Goal: Information Seeking & Learning: Find specific page/section

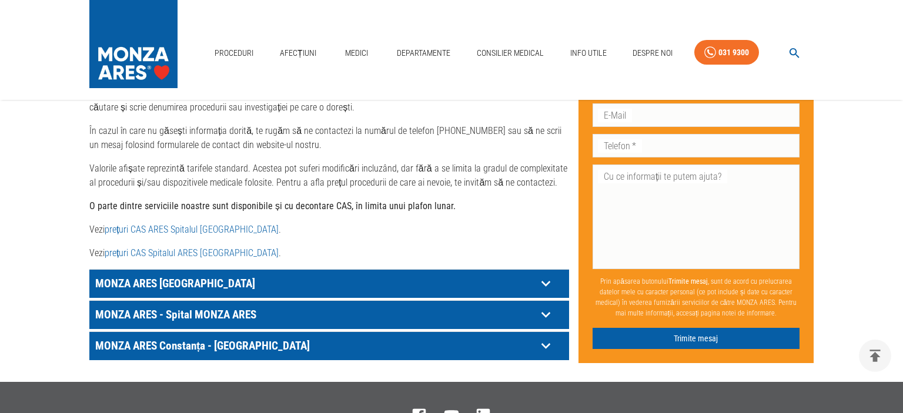
scroll to position [682, 0]
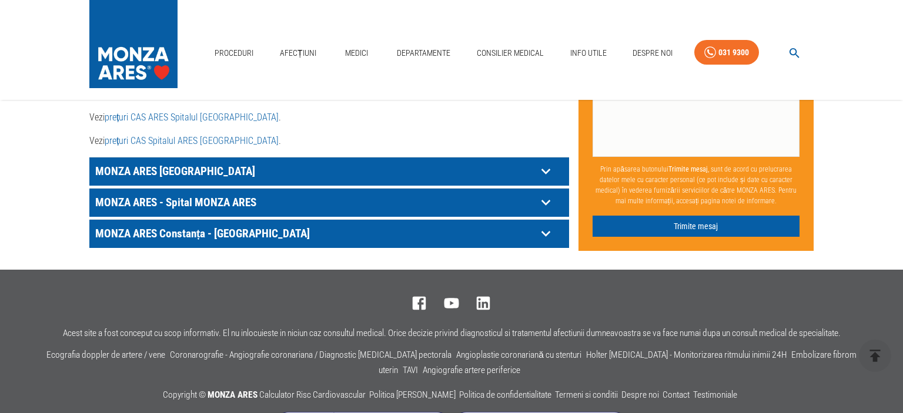
click at [219, 162] on p "MONZA ARES [GEOGRAPHIC_DATA]" at bounding box center [314, 171] width 444 height 18
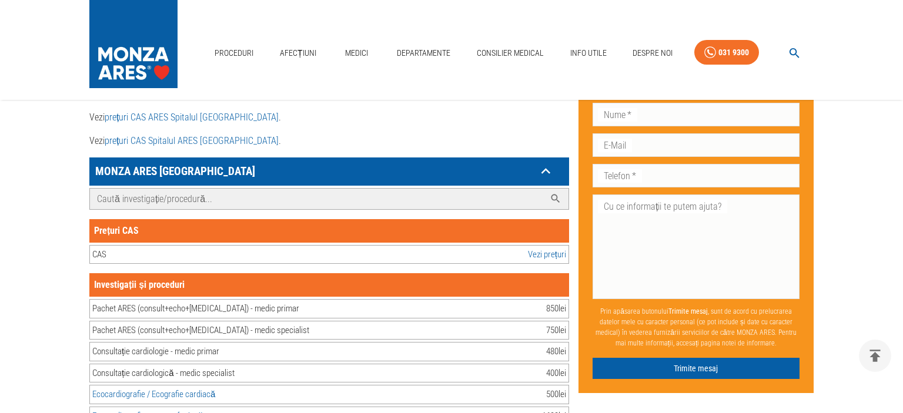
click at [146, 192] on input "Caută investigație/procedură..." at bounding box center [317, 199] width 455 height 21
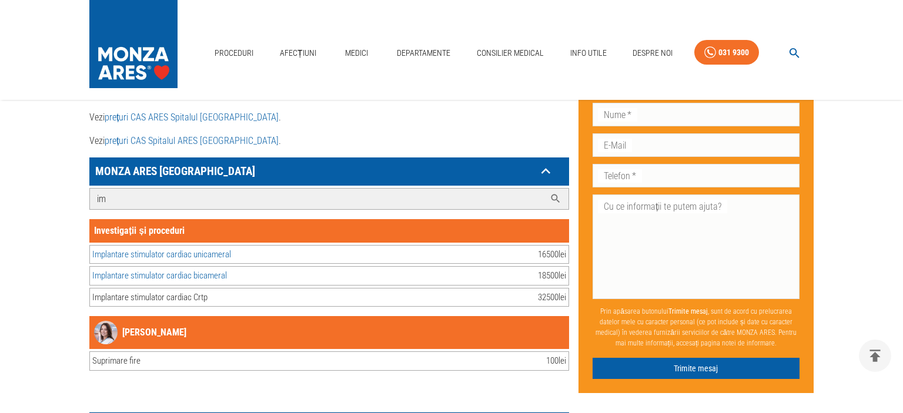
type input "im"
click at [183, 270] on link "Implantare stimulator cardiac bicameral" at bounding box center [159, 275] width 135 height 11
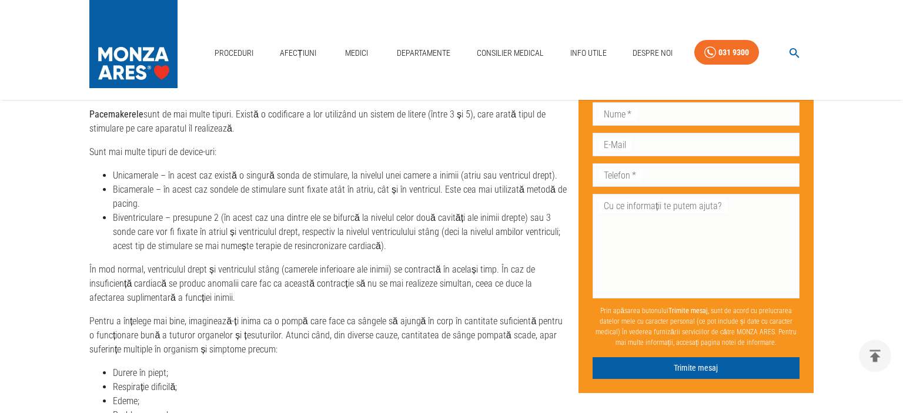
scroll to position [1676, 0]
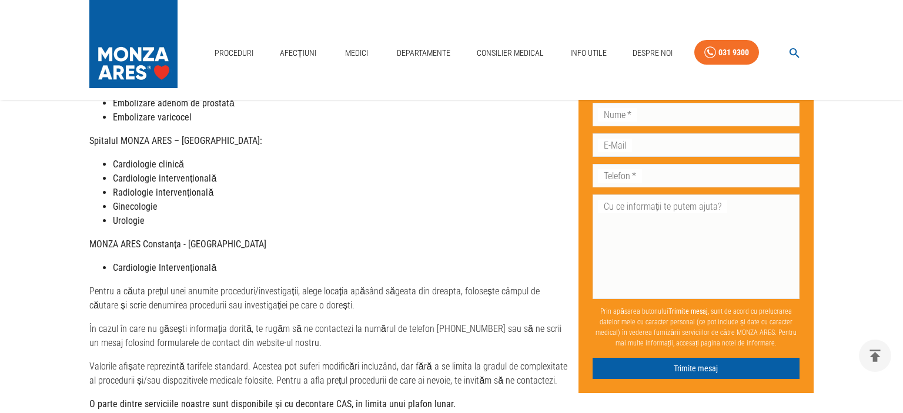
scroll to position [721, 0]
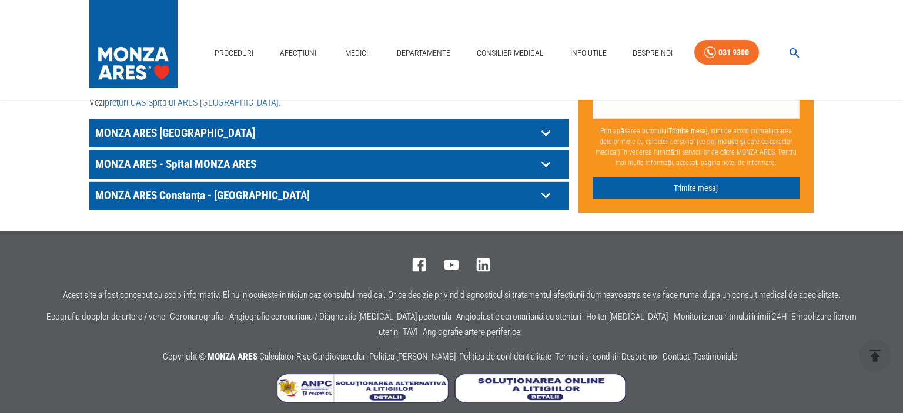
click at [229, 124] on p "MONZA ARES [GEOGRAPHIC_DATA]" at bounding box center [314, 133] width 444 height 18
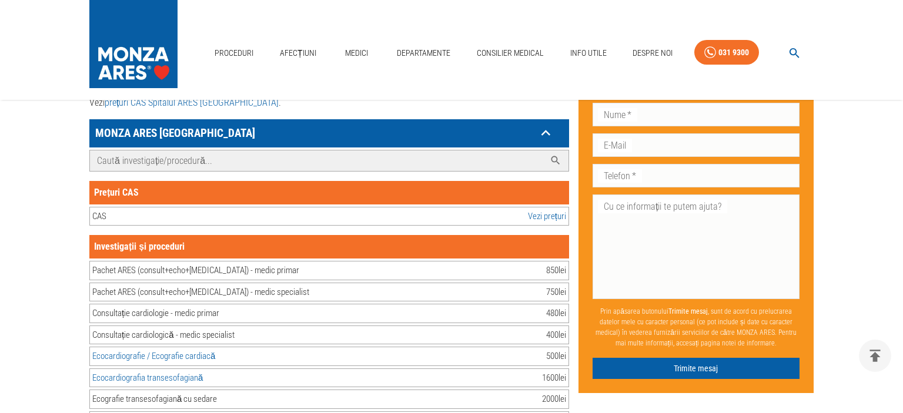
click at [175, 156] on input "Caută investigație/procedură..." at bounding box center [317, 160] width 455 height 21
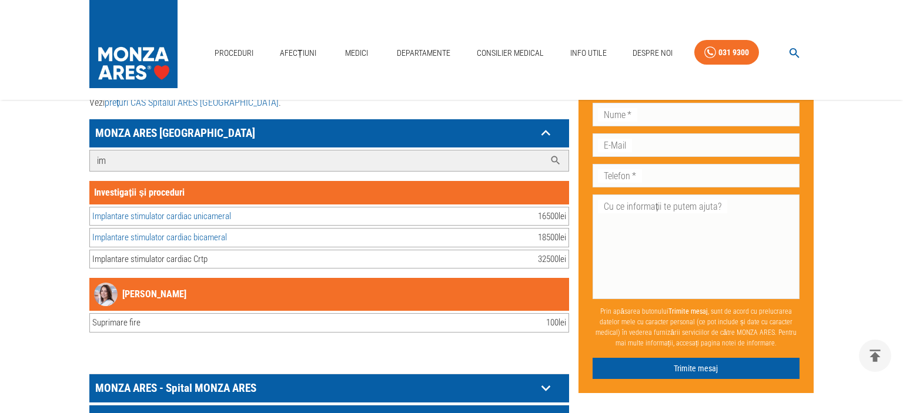
type input "im"
click at [166, 253] on div "Implantare stimulator cardiac Crtp" at bounding box center [149, 260] width 115 height 14
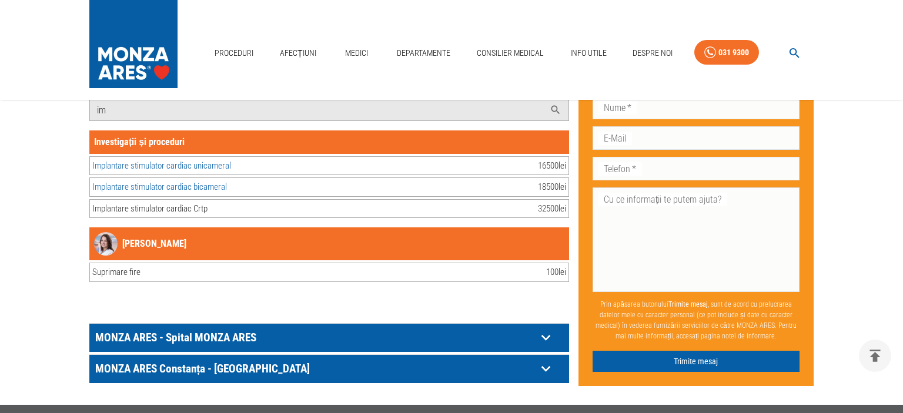
scroll to position [845, 0]
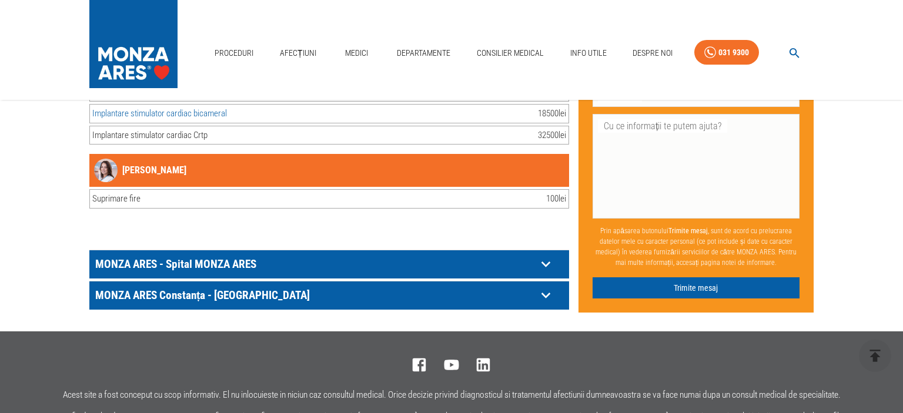
click at [202, 255] on p "MONZA ARES - Spital MONZA ARES" at bounding box center [314, 264] width 444 height 18
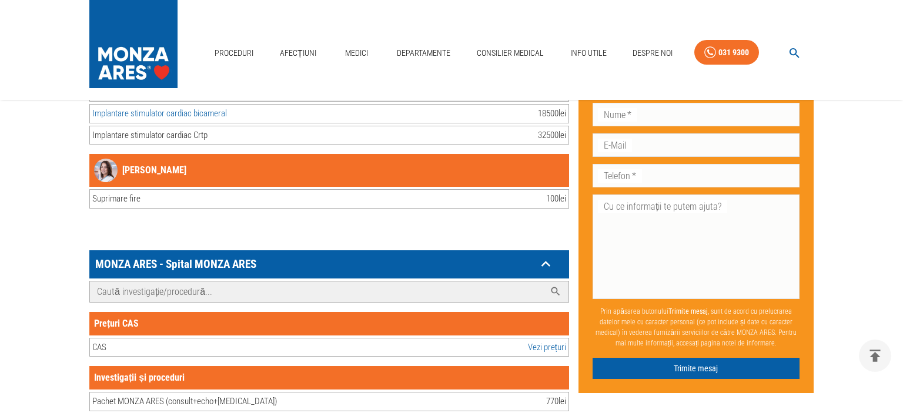
click at [177, 283] on input "Caută investigație/procedură..." at bounding box center [317, 292] width 455 height 21
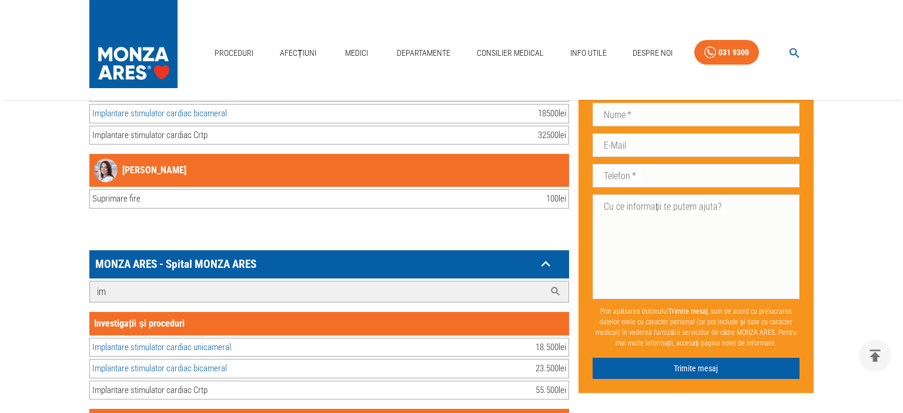
type input "im"
click at [209, 363] on link "Implantare stimulator cardiac bicameral" at bounding box center [159, 368] width 135 height 11
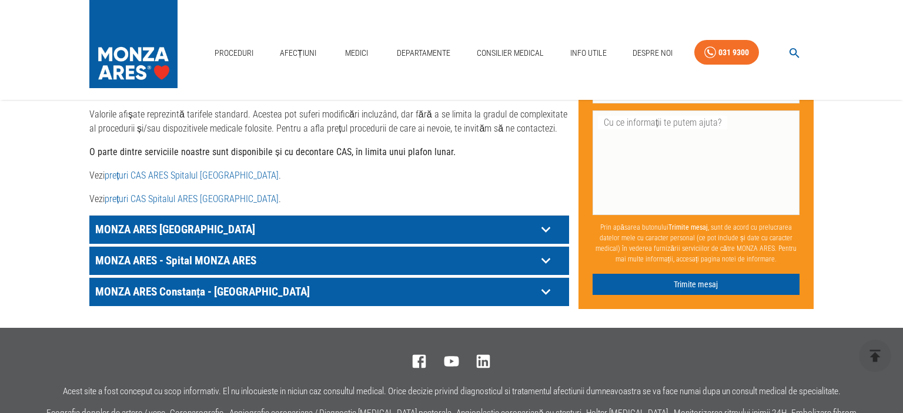
scroll to position [534, 0]
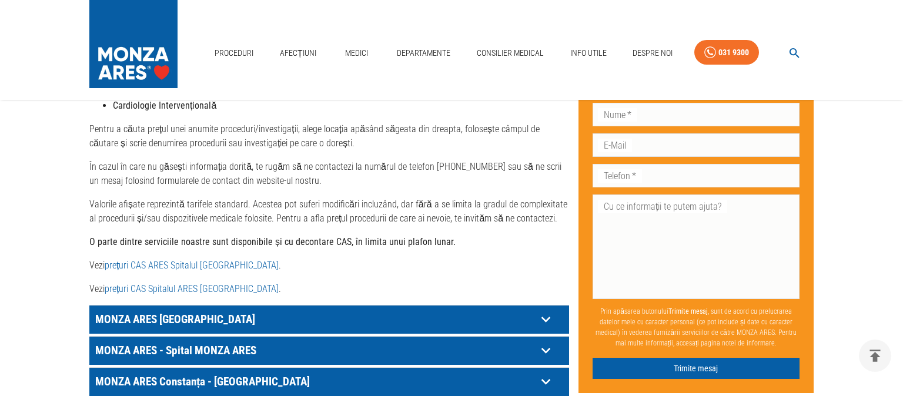
click at [156, 350] on div "MONZA ARES - Spital MONZA ARES" at bounding box center [329, 351] width 480 height 28
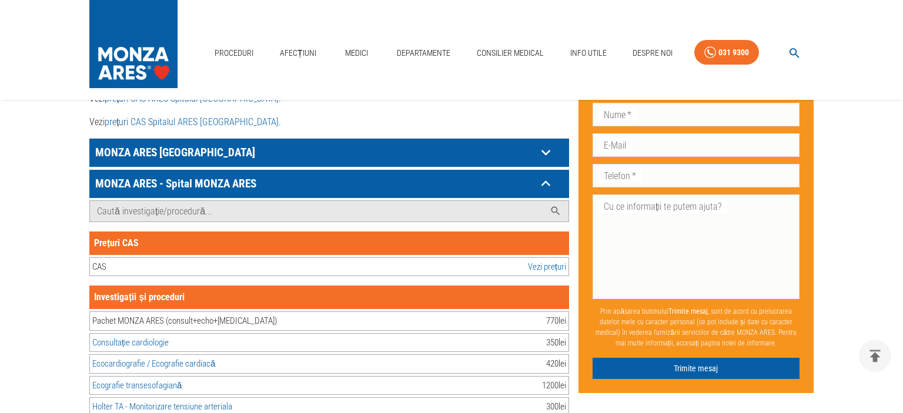
scroll to position [721, 0]
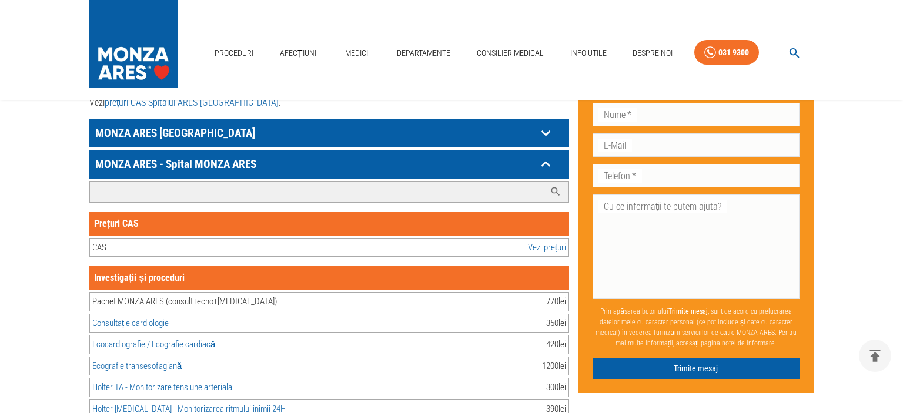
click at [139, 185] on input "Caută investigație/procedură..." at bounding box center [317, 192] width 455 height 21
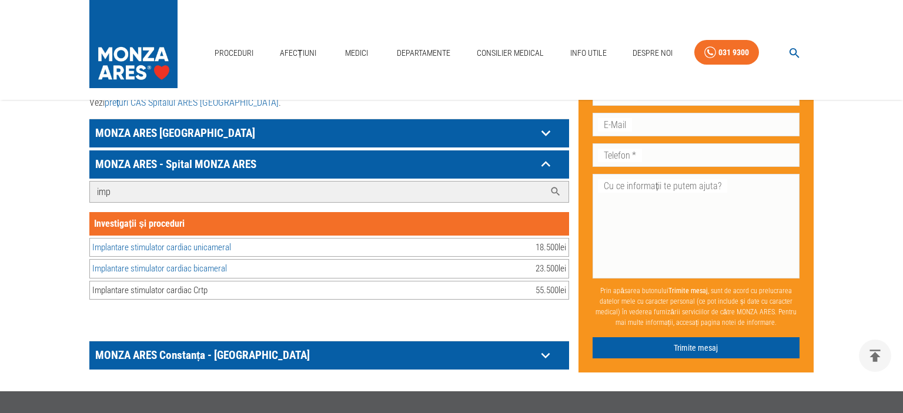
type input "imp"
drag, startPoint x: 209, startPoint y: 276, endPoint x: 175, endPoint y: 277, distance: 33.5
click at [175, 284] on div "Implantare stimulator cardiac Crtp" at bounding box center [149, 291] width 115 height 14
click at [193, 263] on link "Implantare stimulator cardiac bicameral" at bounding box center [159, 268] width 135 height 11
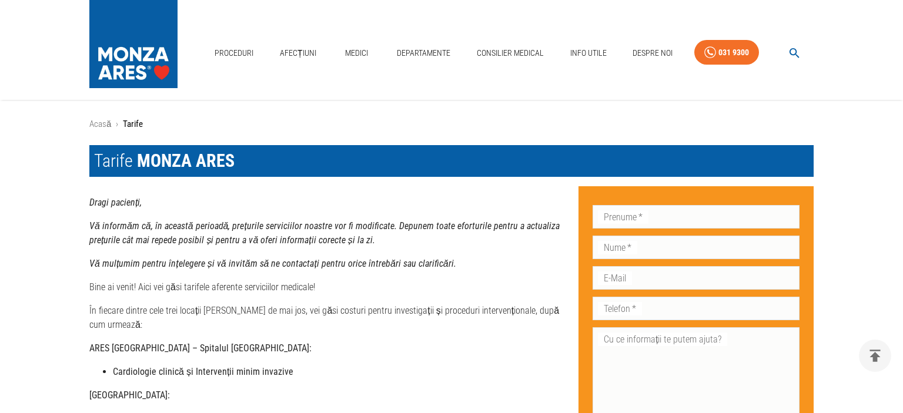
scroll to position [721, 0]
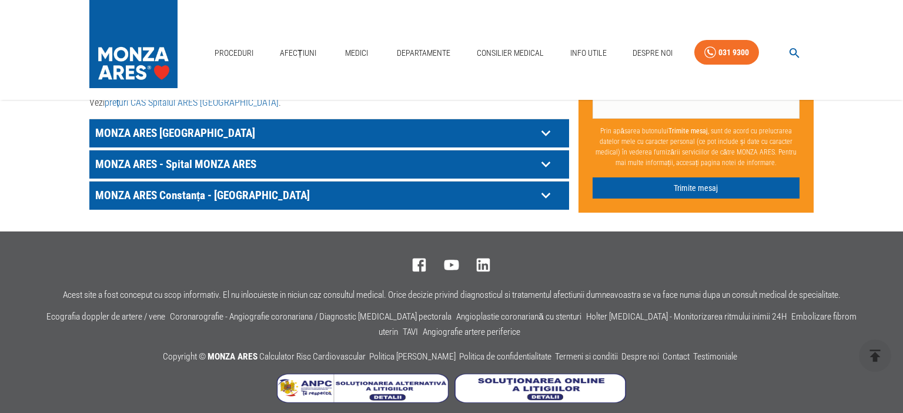
click at [180, 186] on p "MONZA ARES Constanța - [GEOGRAPHIC_DATA]" at bounding box center [314, 195] width 444 height 18
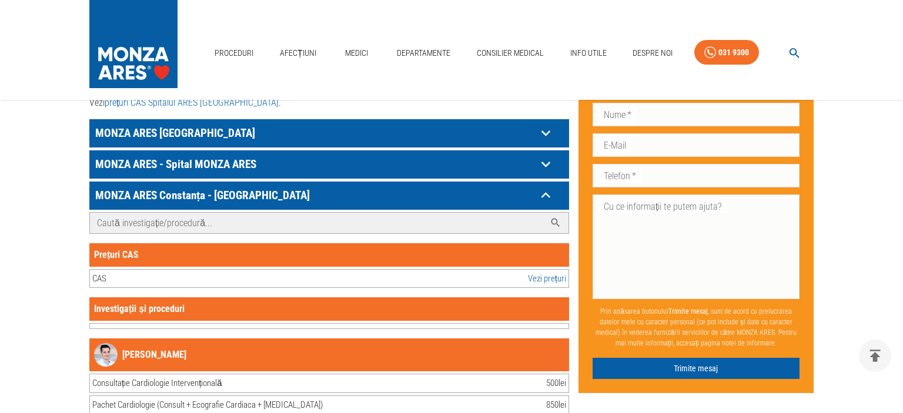
click at [143, 213] on input "Caută investigație/procedură..." at bounding box center [317, 223] width 455 height 21
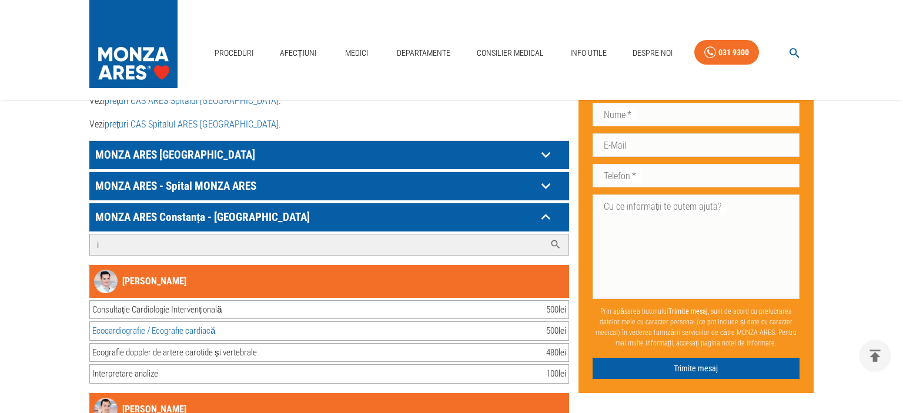
scroll to position [597, 0]
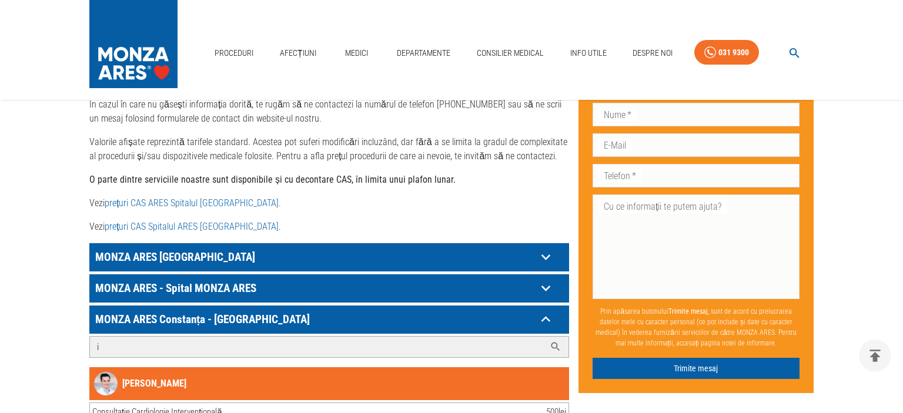
type input "i"
click at [152, 248] on p "MONZA ARES [GEOGRAPHIC_DATA]" at bounding box center [314, 257] width 444 height 18
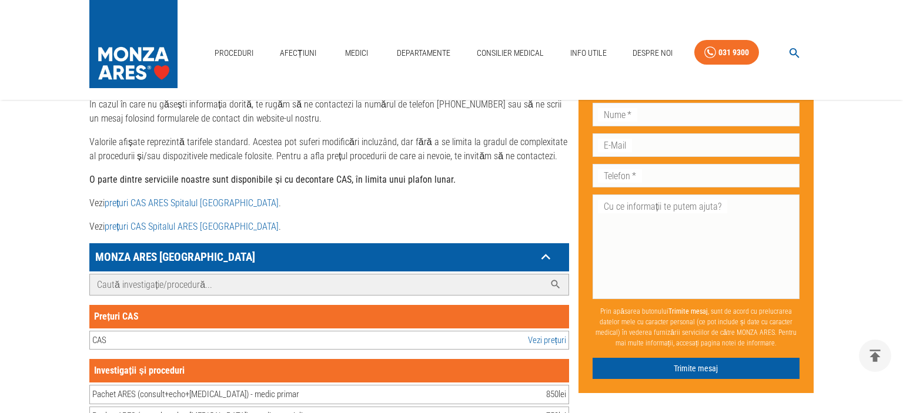
click at [156, 276] on input "Caută investigație/procedură..." at bounding box center [317, 284] width 455 height 21
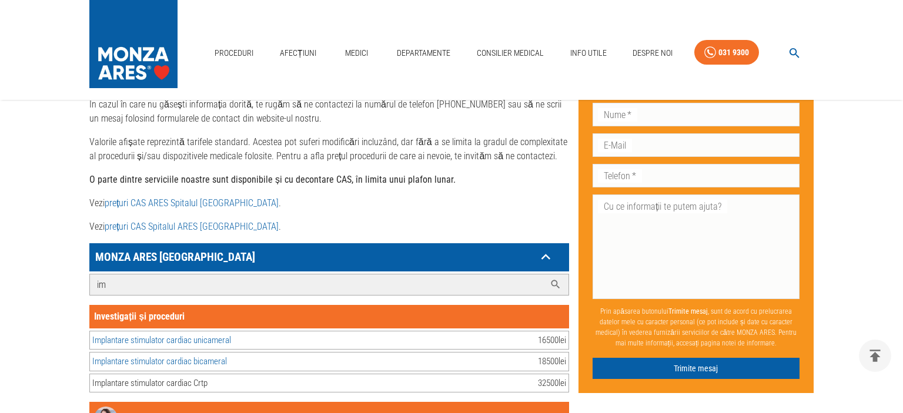
type input "im"
click at [216, 221] on link "prețuri CAS Spitalul ARES [GEOGRAPHIC_DATA]" at bounding box center [192, 226] width 174 height 11
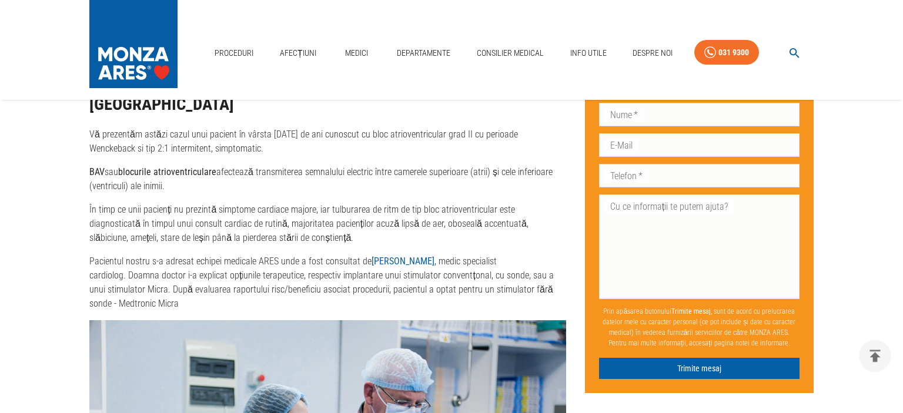
scroll to position [2234, 0]
